Goal: Transaction & Acquisition: Purchase product/service

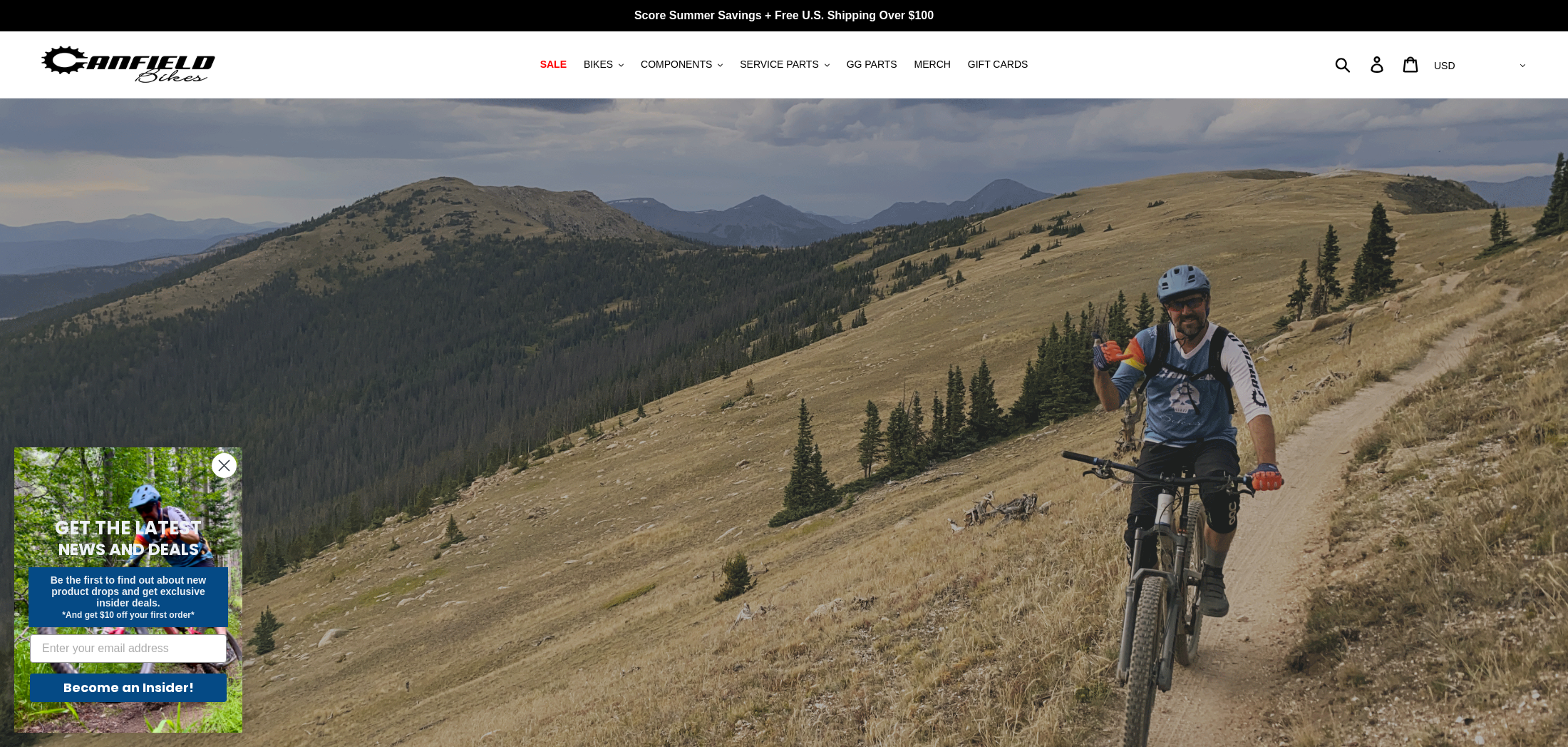
click at [220, 469] on icon "Close dialog" at bounding box center [224, 466] width 10 height 10
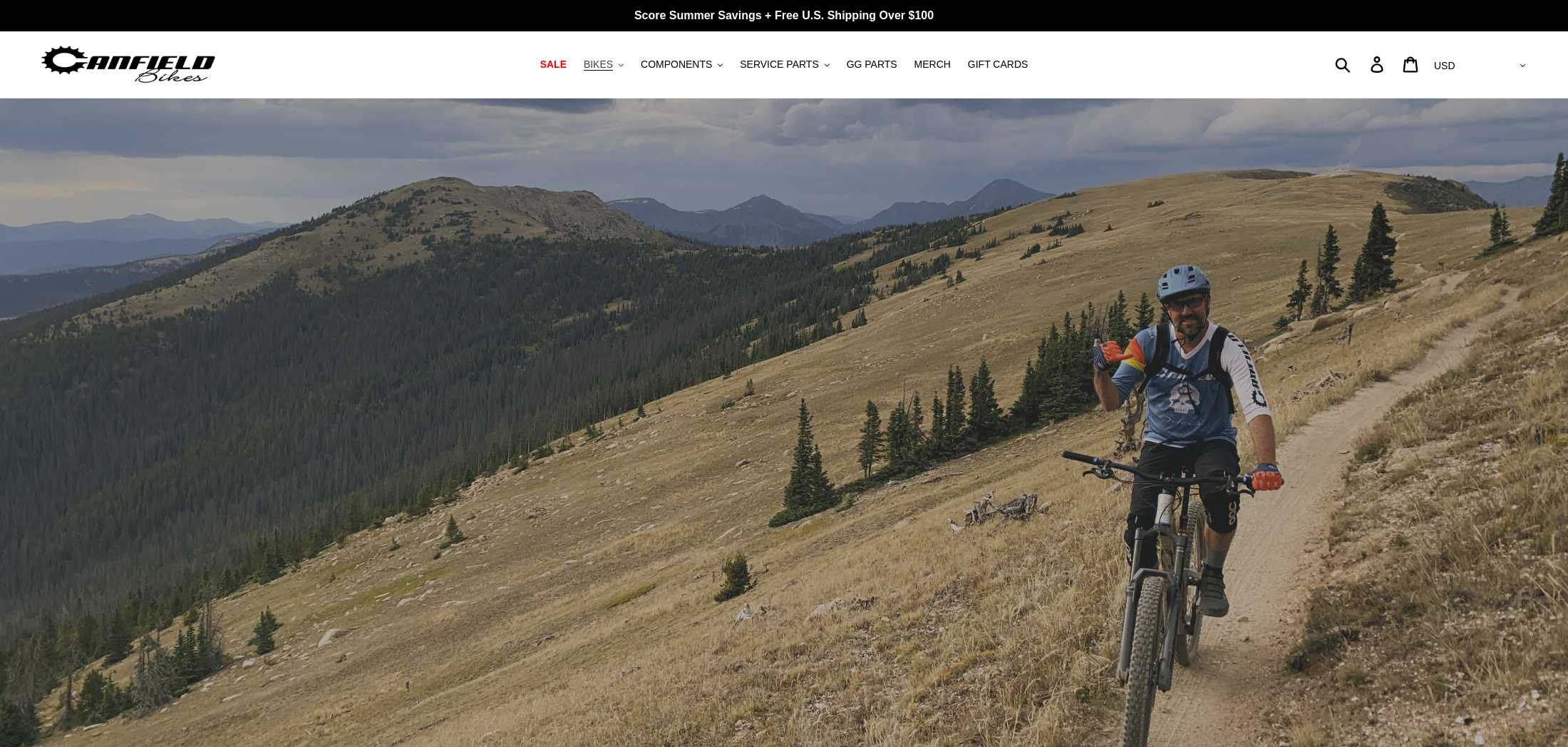
click at [610, 64] on span "BIKES" at bounding box center [598, 64] width 29 height 12
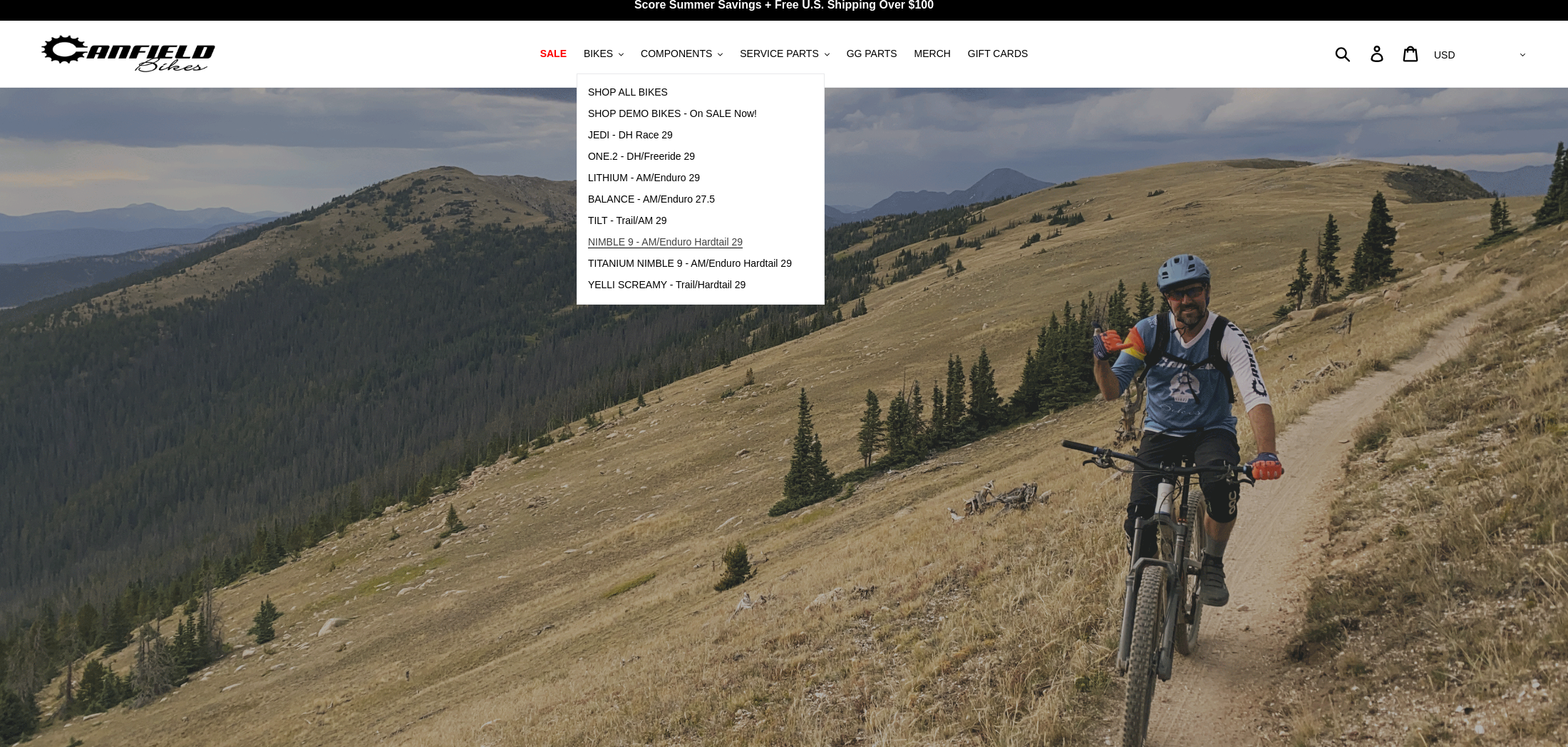
scroll to position [11, 0]
click at [735, 281] on span "YELLI SCREAMY - Trail/Hardtail 29" at bounding box center [667, 284] width 158 height 12
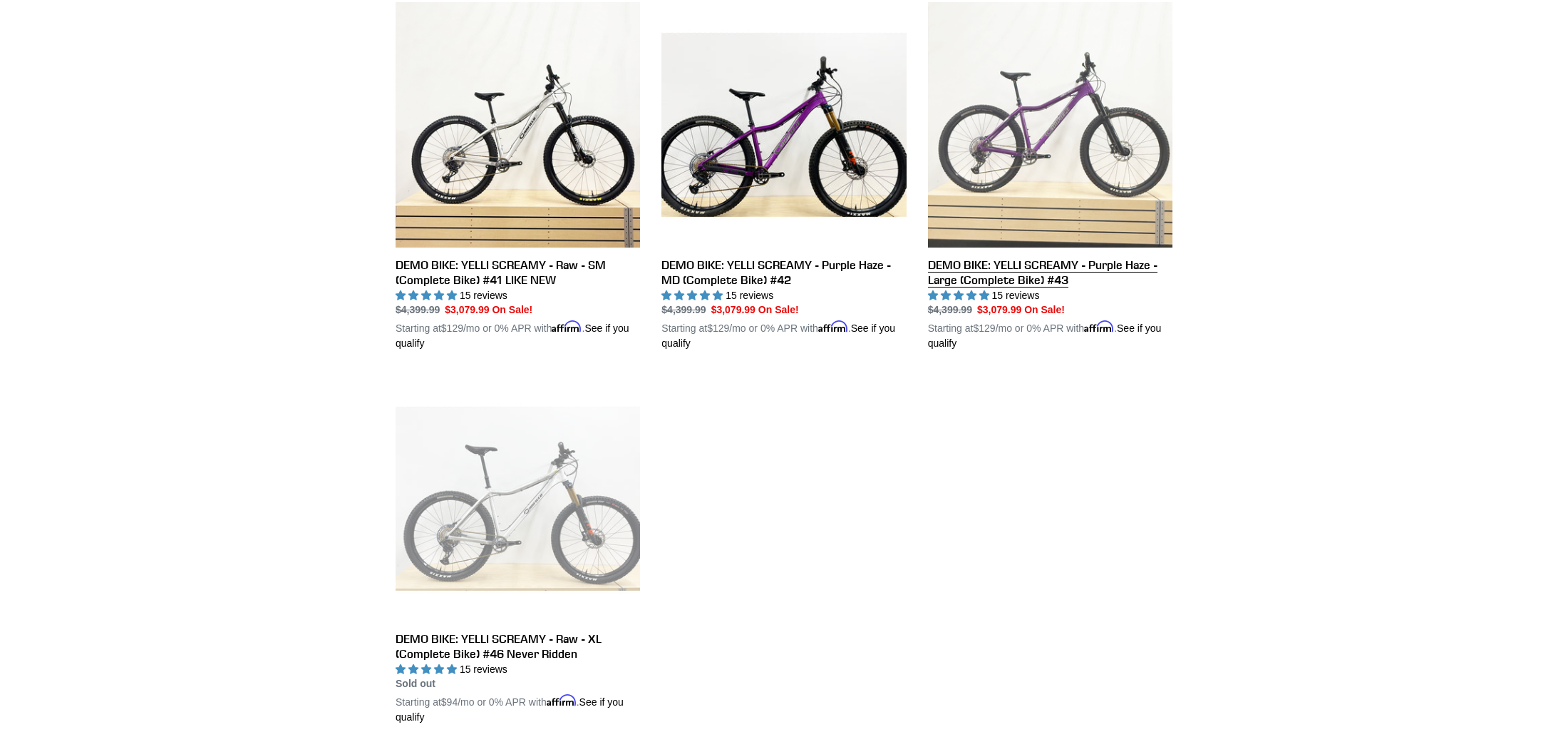
scroll to position [771, 1]
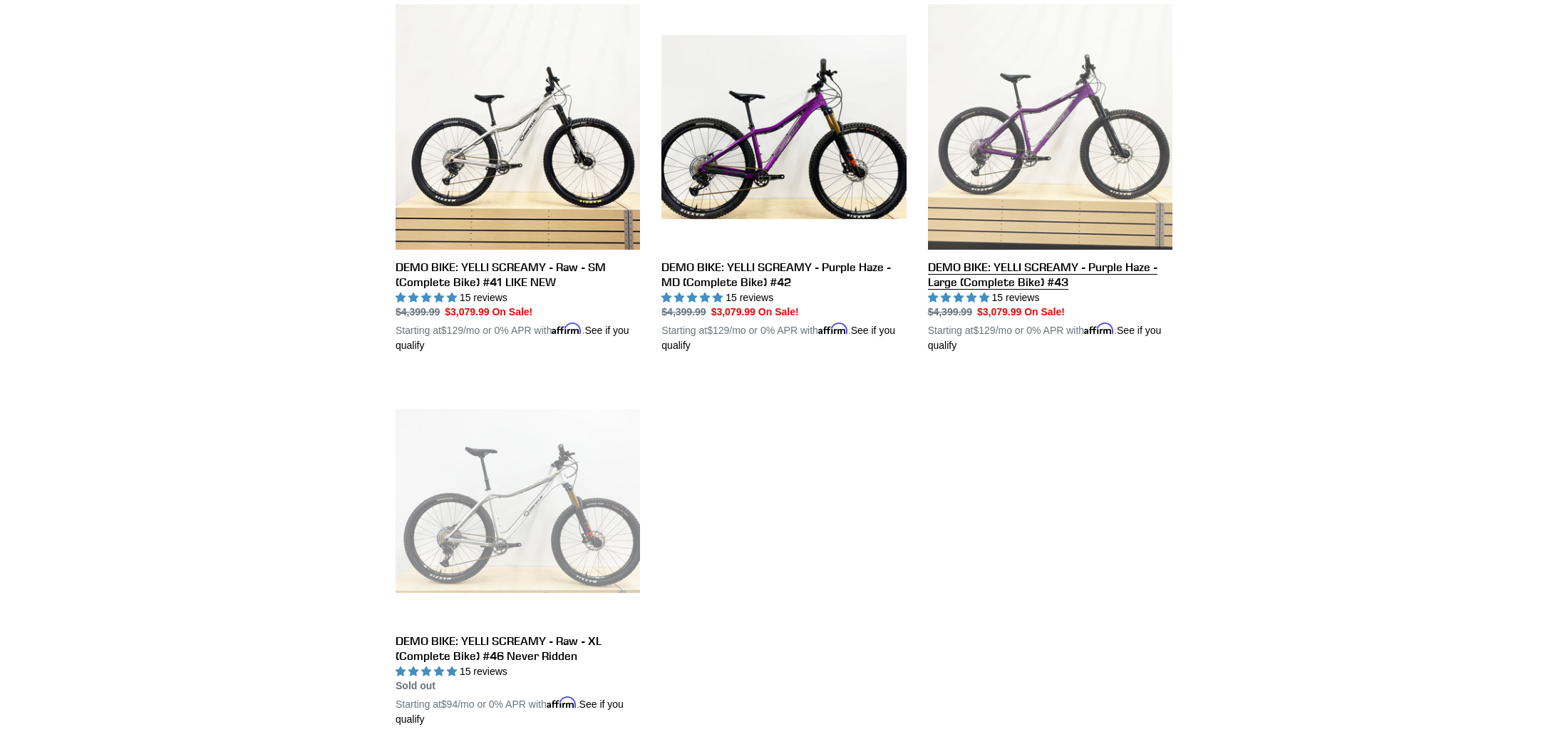
click at [1139, 114] on link "DEMO BIKE: YELLI SCREAMY - Purple Haze - Large (Complete Bike) #43" at bounding box center [1050, 179] width 244 height 349
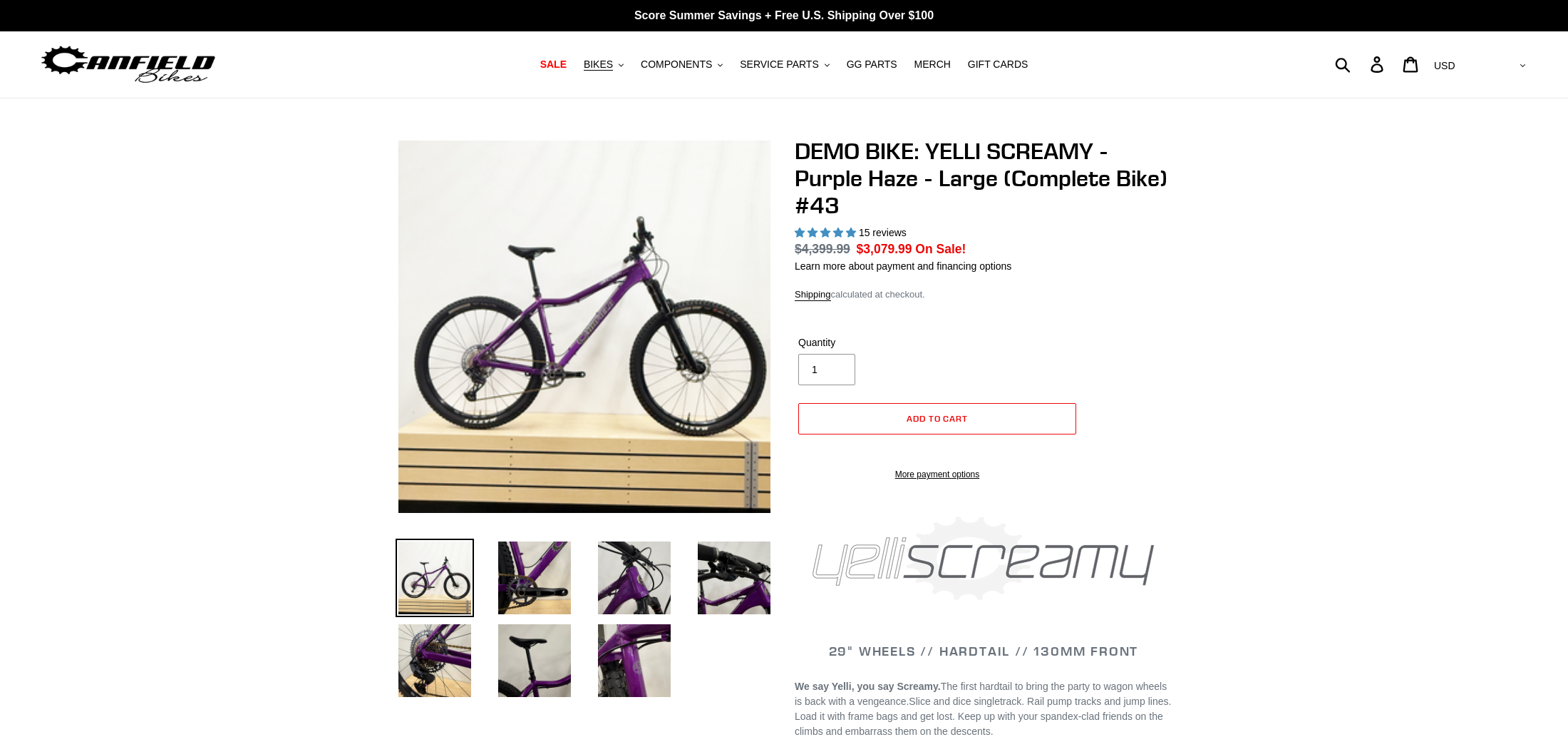
select select "highest-rating"
